Goal: Task Accomplishment & Management: Use online tool/utility

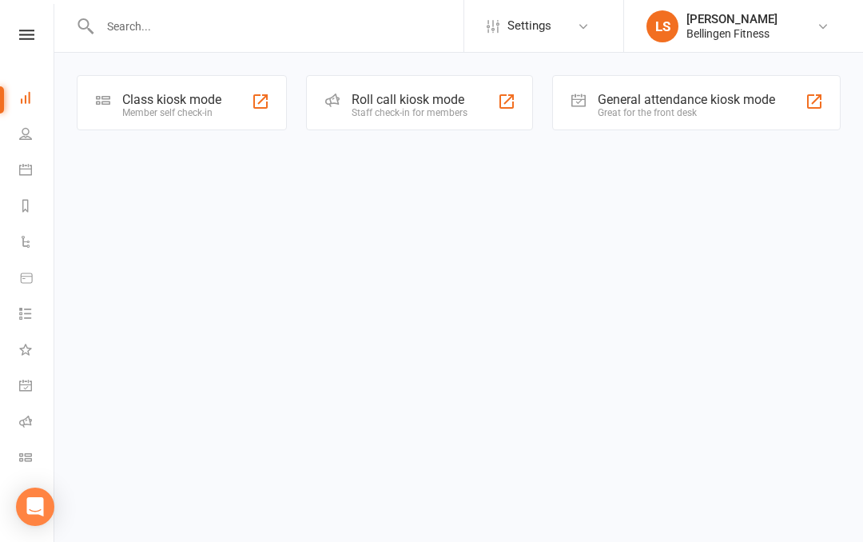
click at [436, 110] on div "Staff check-in for members" at bounding box center [410, 112] width 116 height 11
click at [711, 101] on div "General attendance kiosk mode" at bounding box center [686, 99] width 177 height 15
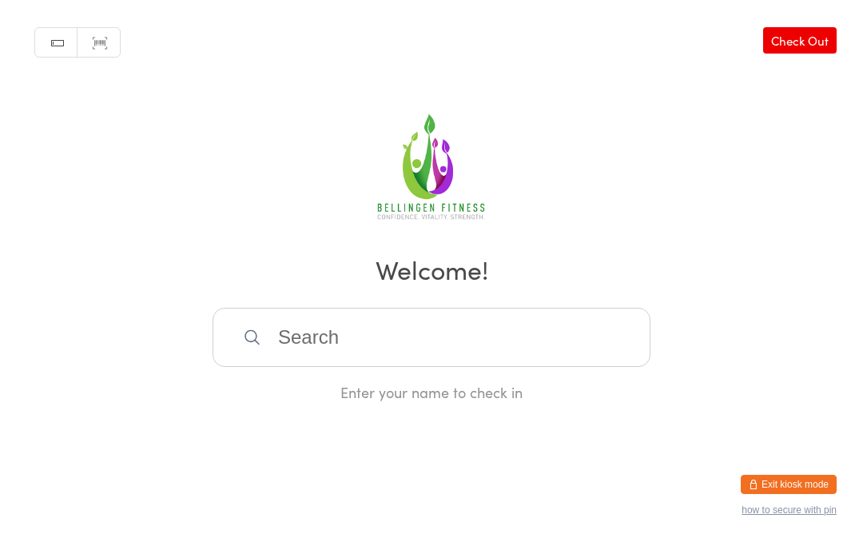
click at [444, 355] on input "search" at bounding box center [432, 337] width 438 height 59
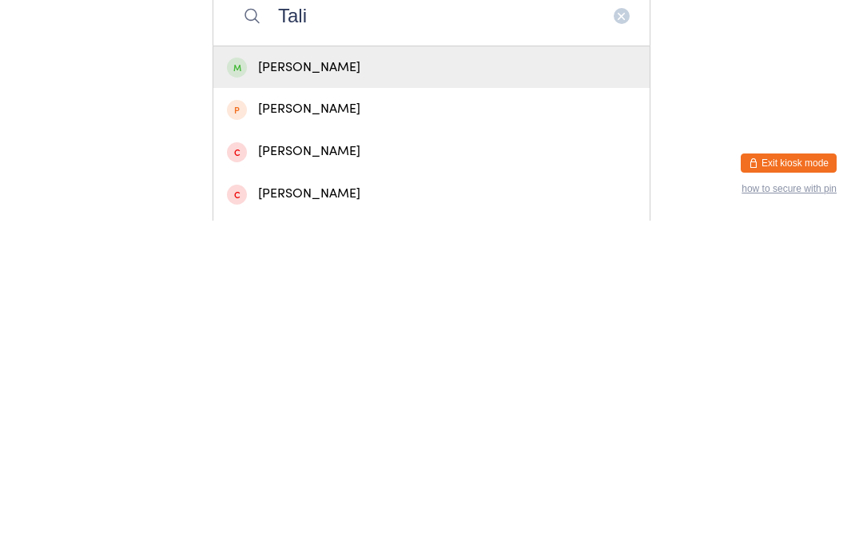
type input "Tali"
click at [383, 378] on div "[PERSON_NAME]" at bounding box center [431, 389] width 409 height 22
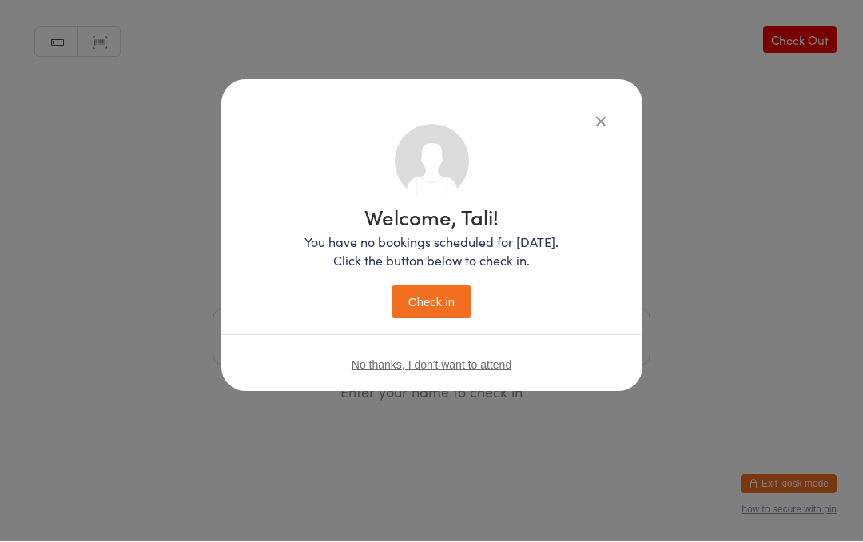
click at [437, 301] on button "Check in" at bounding box center [432, 302] width 80 height 33
